Goal: Find specific page/section: Find specific page/section

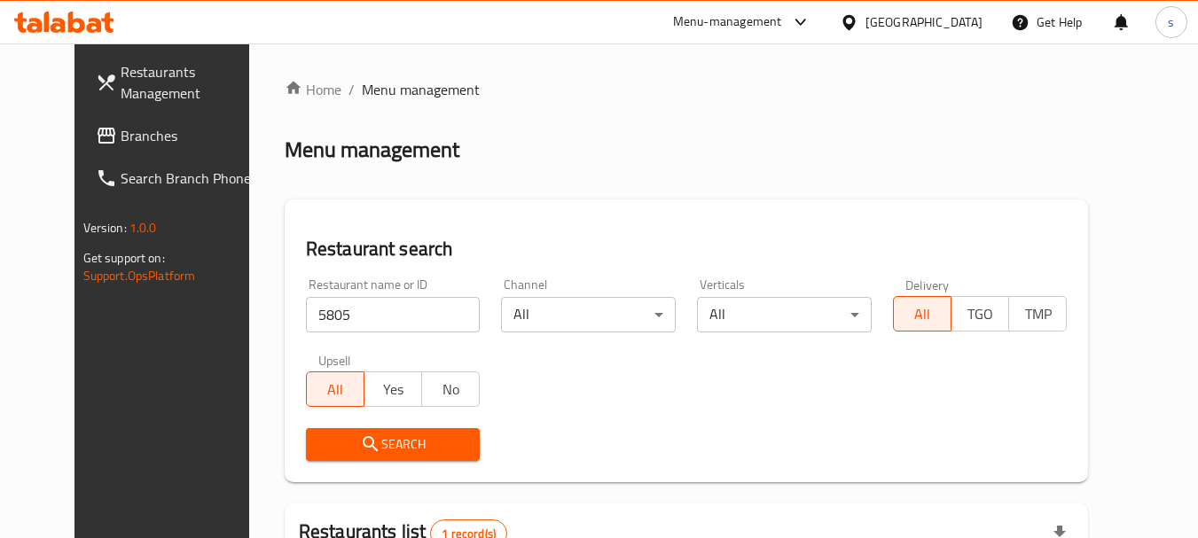
scroll to position [238, 0]
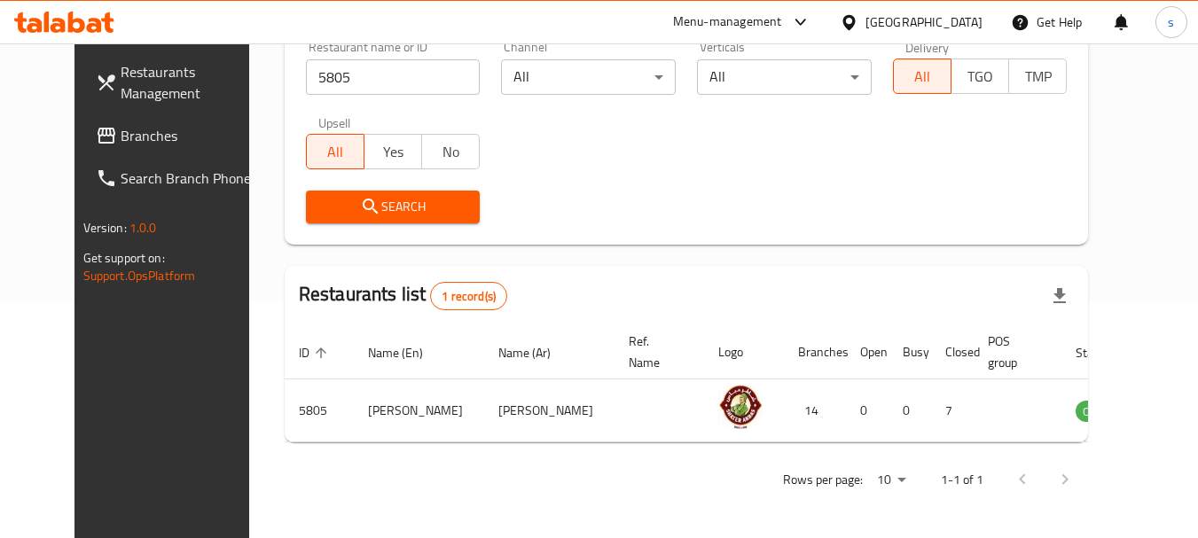
click at [782, 23] on div "Menu-management" at bounding box center [727, 22] width 109 height 21
click at [121, 129] on span "Branches" at bounding box center [191, 135] width 140 height 21
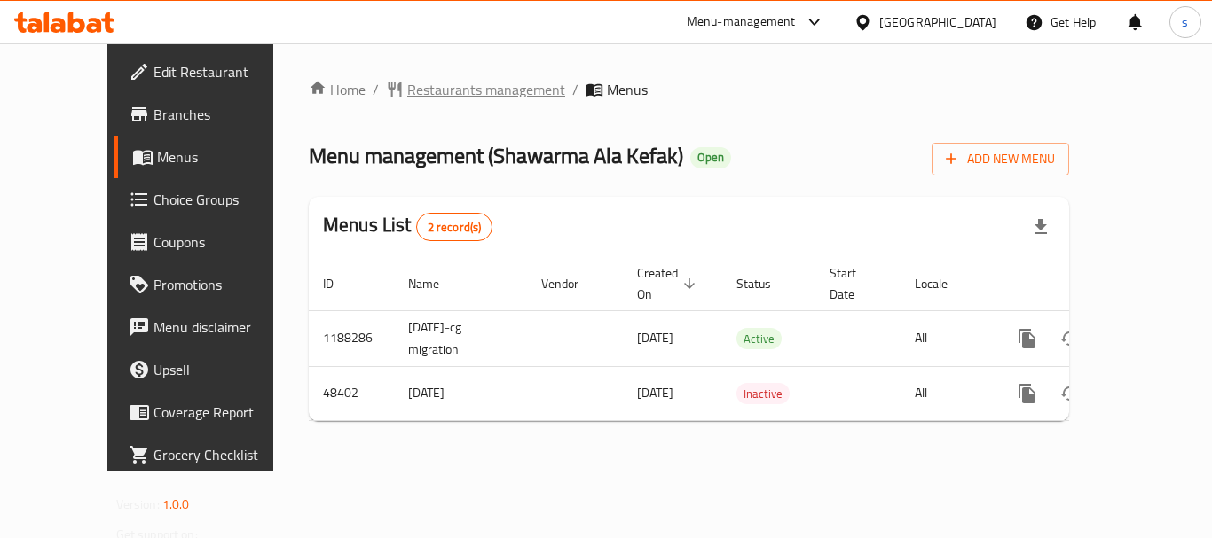
click at [421, 82] on span "Restaurants management" at bounding box center [486, 89] width 158 height 21
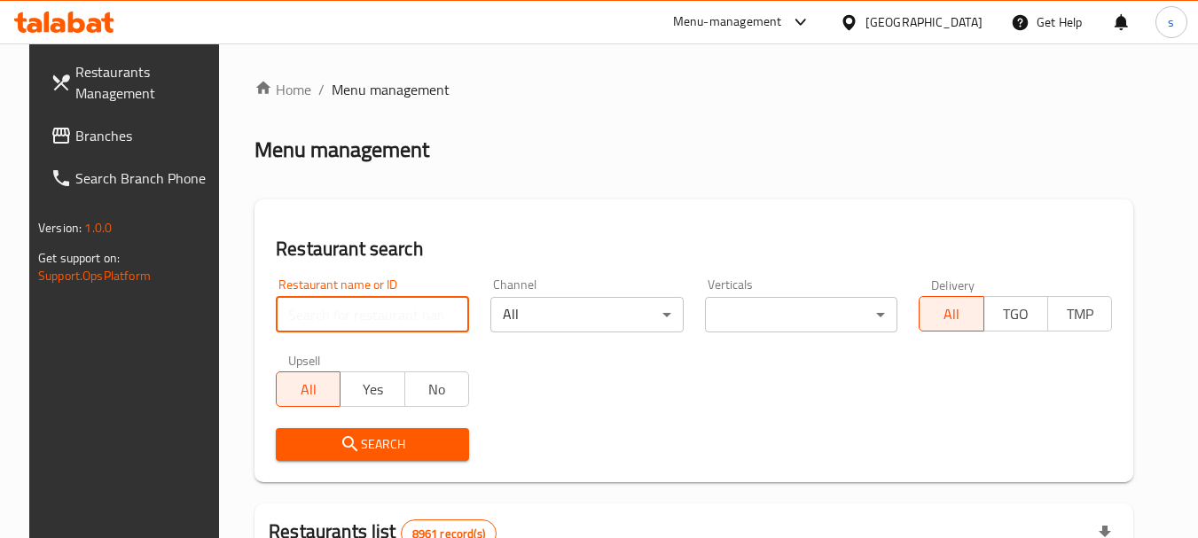
paste input "24402"
type input "24402"
click at [355, 441] on span "Search" at bounding box center [372, 445] width 165 height 22
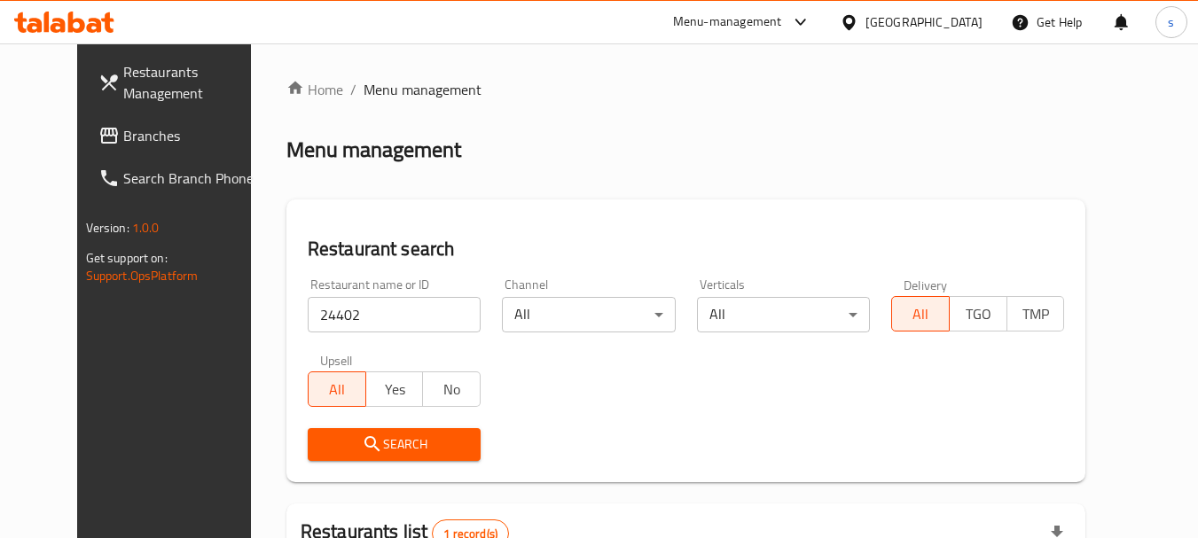
scroll to position [231, 0]
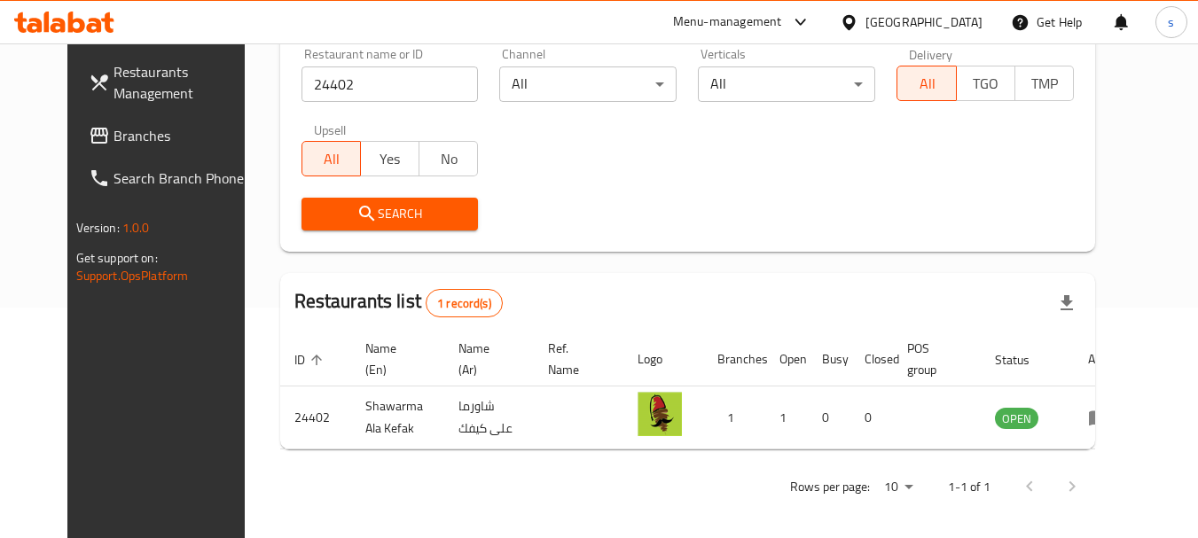
click at [114, 128] on span "Branches" at bounding box center [184, 135] width 140 height 21
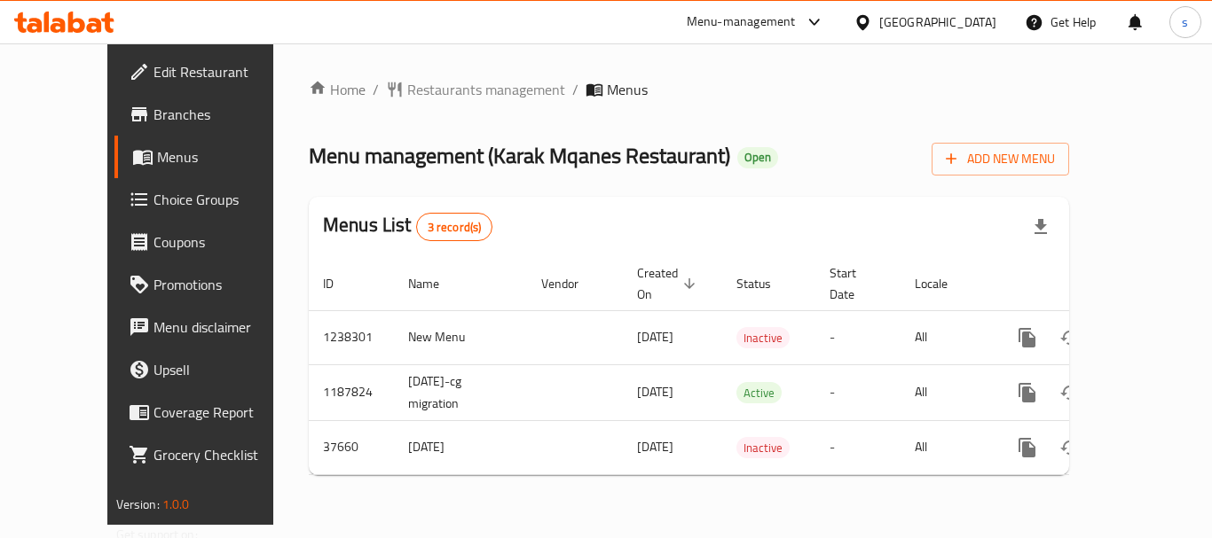
click at [420, 75] on div "Home / Restaurants management / Menus Menu management ( Karak Mqanes Restaurant…" at bounding box center [688, 284] width 831 height 482
click at [419, 87] on span "Restaurants management" at bounding box center [486, 89] width 158 height 21
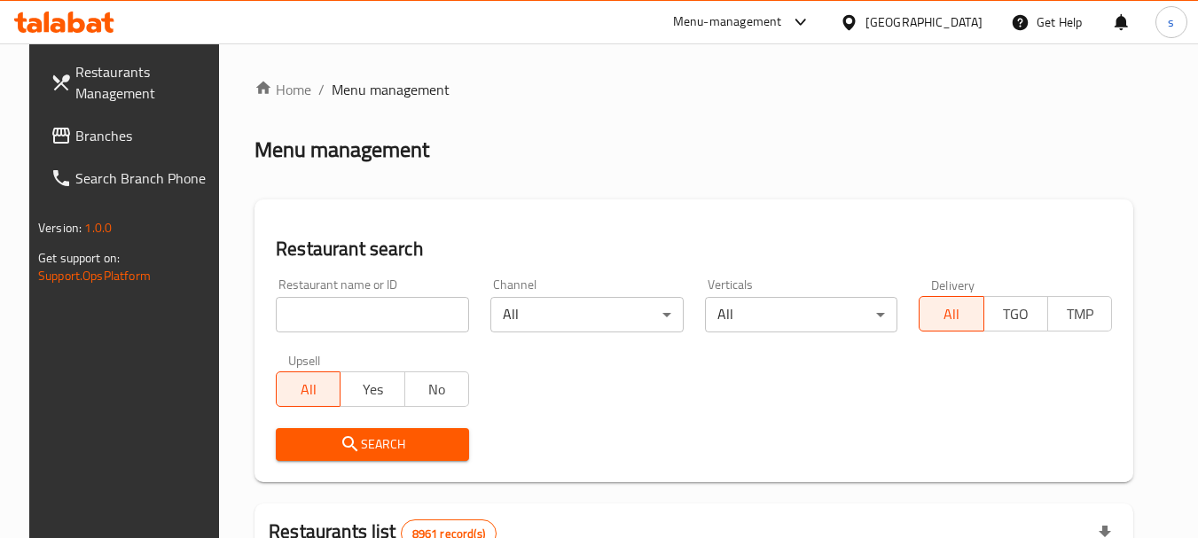
click at [296, 322] on input "search" at bounding box center [372, 314] width 193 height 35
paste input "4416"
type input "4416"
click at [343, 449] on icon "submit" at bounding box center [350, 444] width 21 height 21
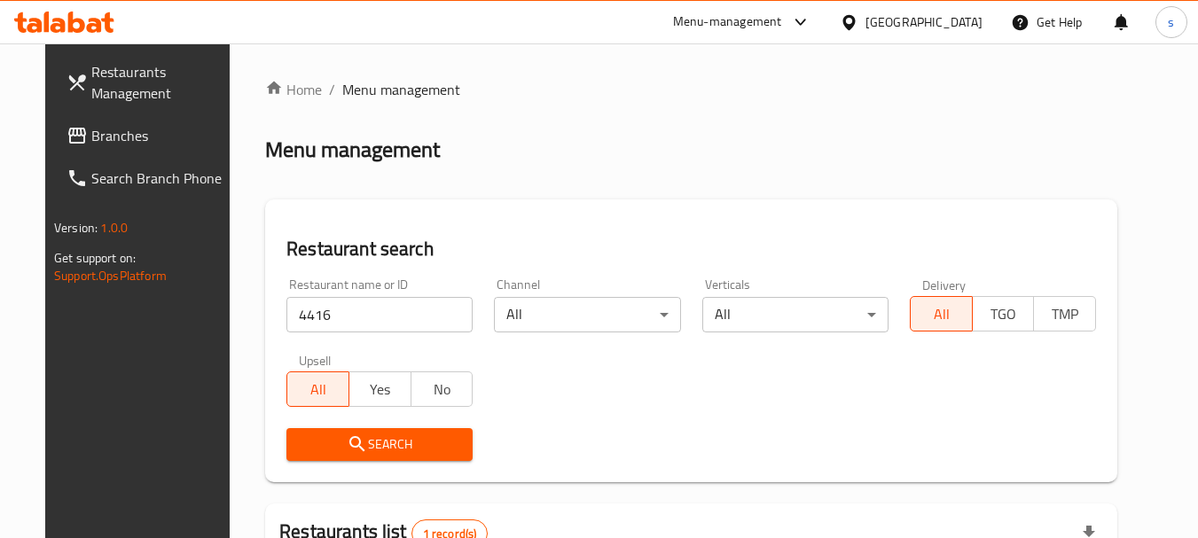
scroll to position [231, 0]
